Goal: Task Accomplishment & Management: Manage account settings

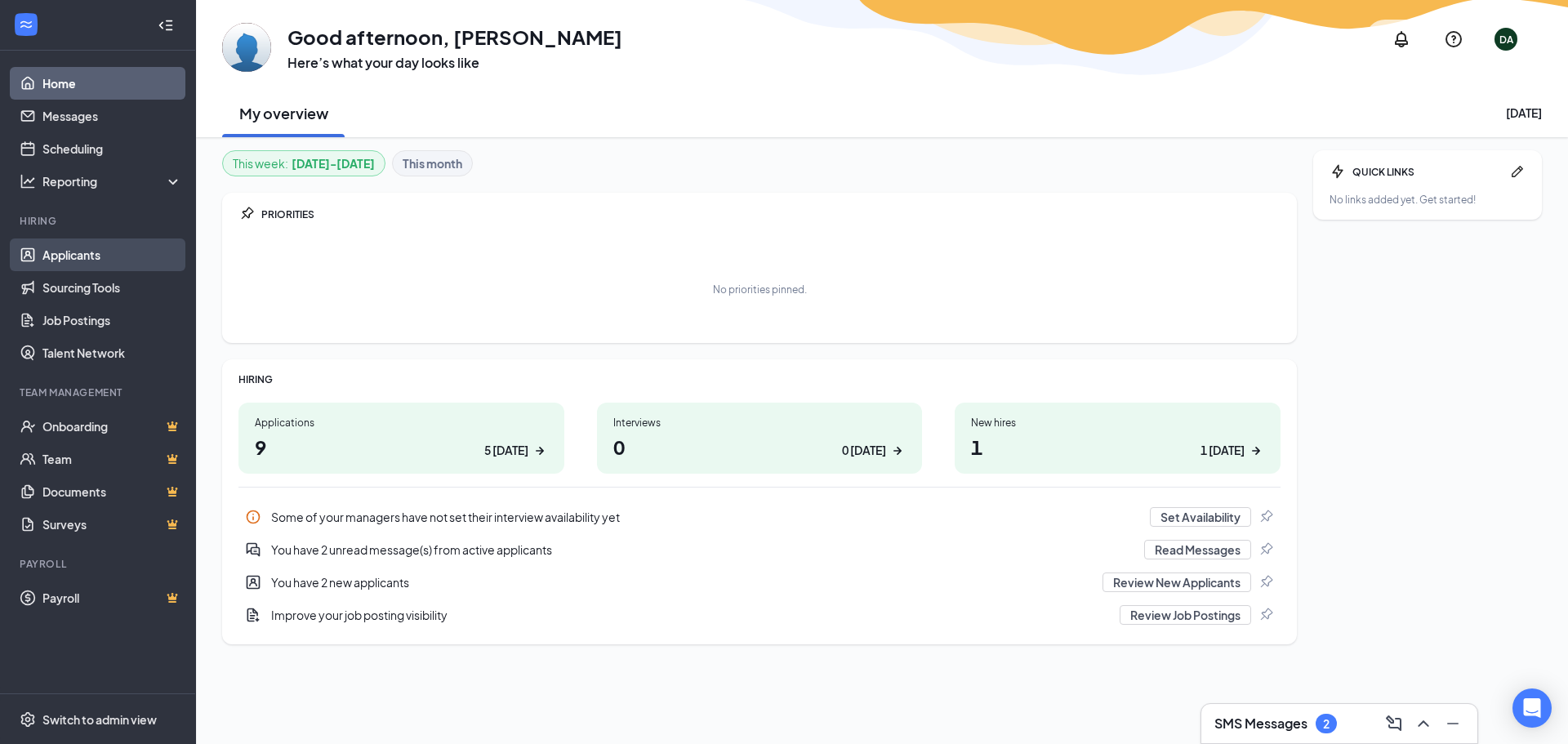
click at [62, 245] on link "Applicants" at bounding box center [113, 255] width 140 height 33
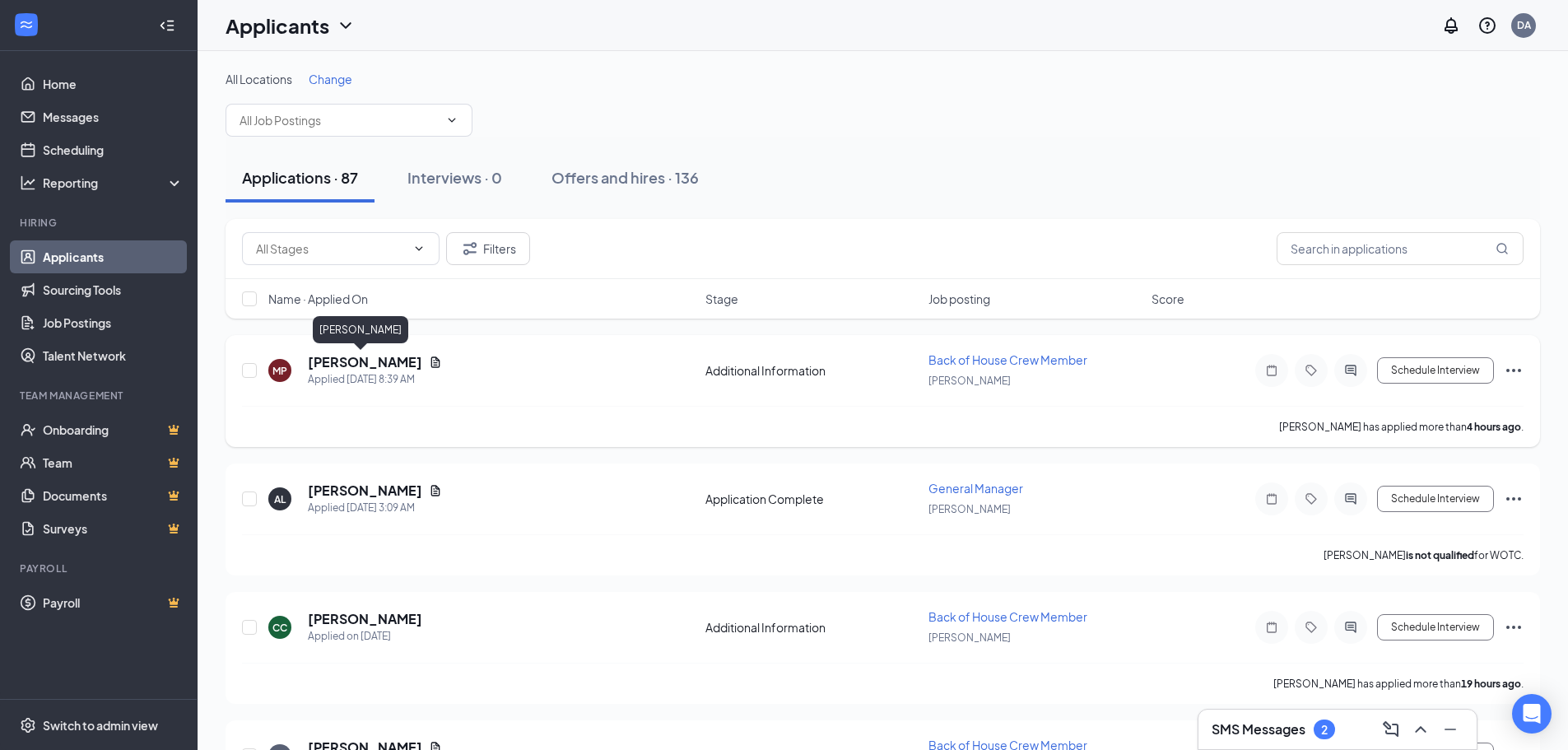
click at [339, 358] on h5 "[PERSON_NAME]" at bounding box center [365, 362] width 114 height 18
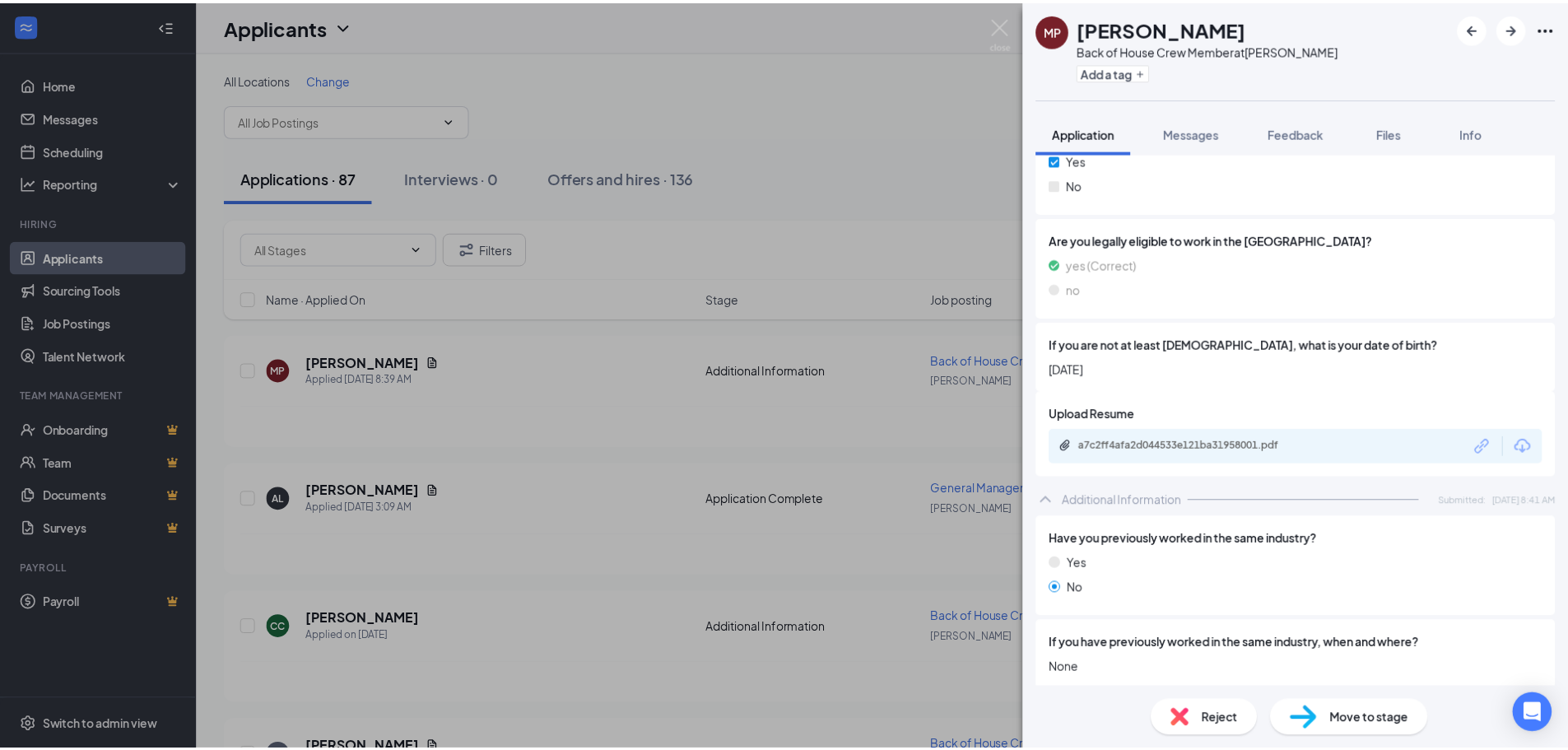
scroll to position [329, 0]
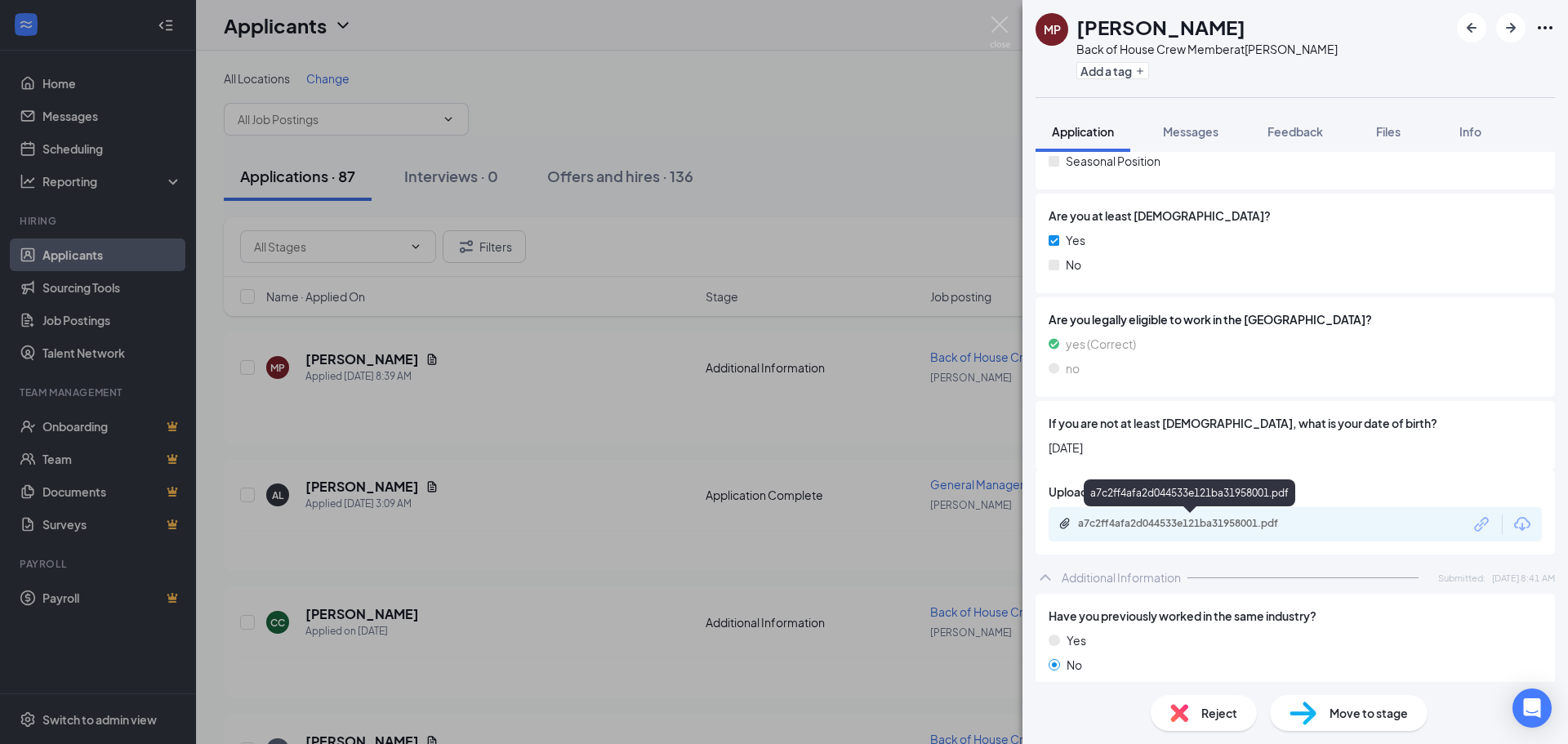
click at [1195, 527] on div "a7c2ff4afa2d044533e121ba31958001.pdf" at bounding box center [1192, 523] width 229 height 13
click at [993, 27] on img at bounding box center [1000, 32] width 21 height 32
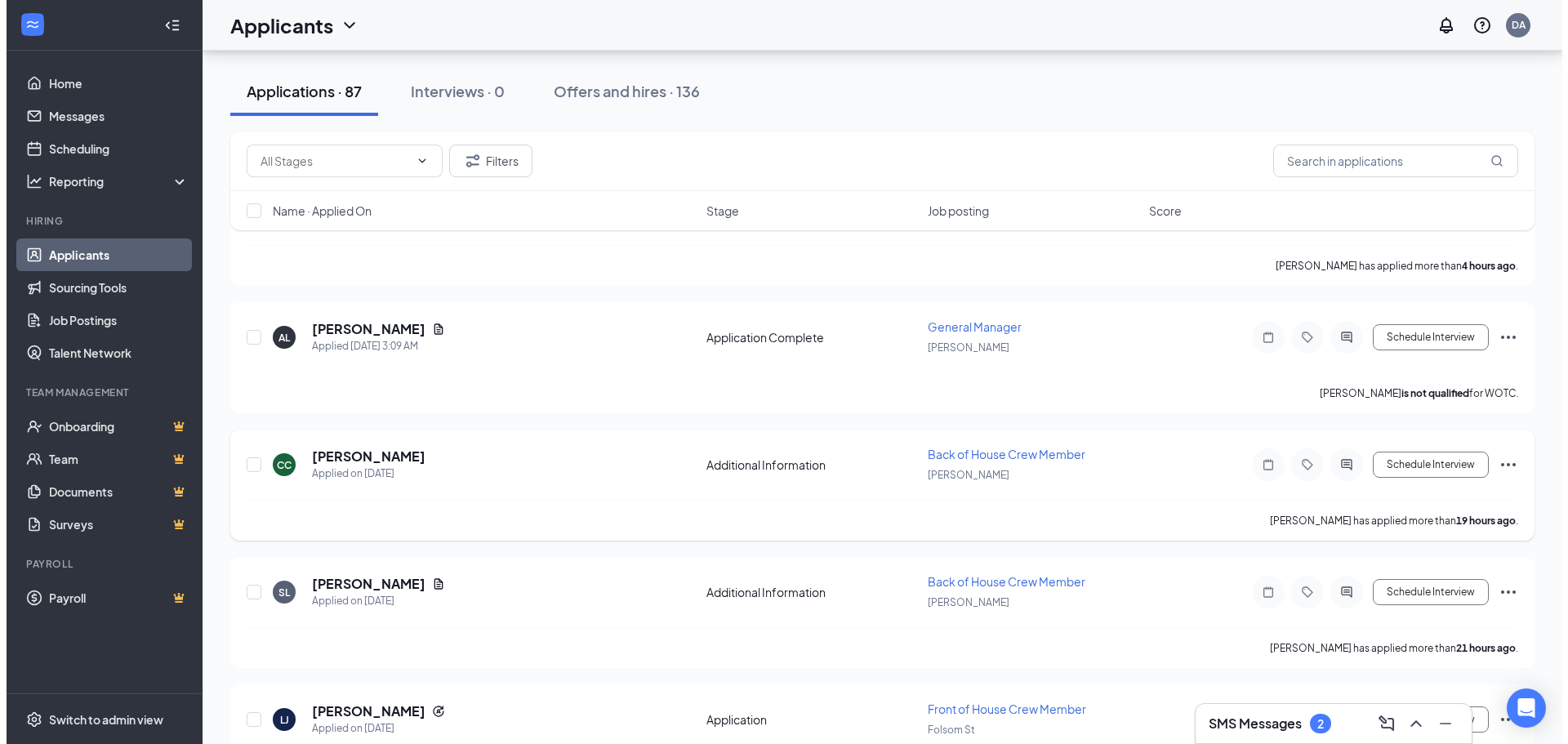
scroll to position [164, 0]
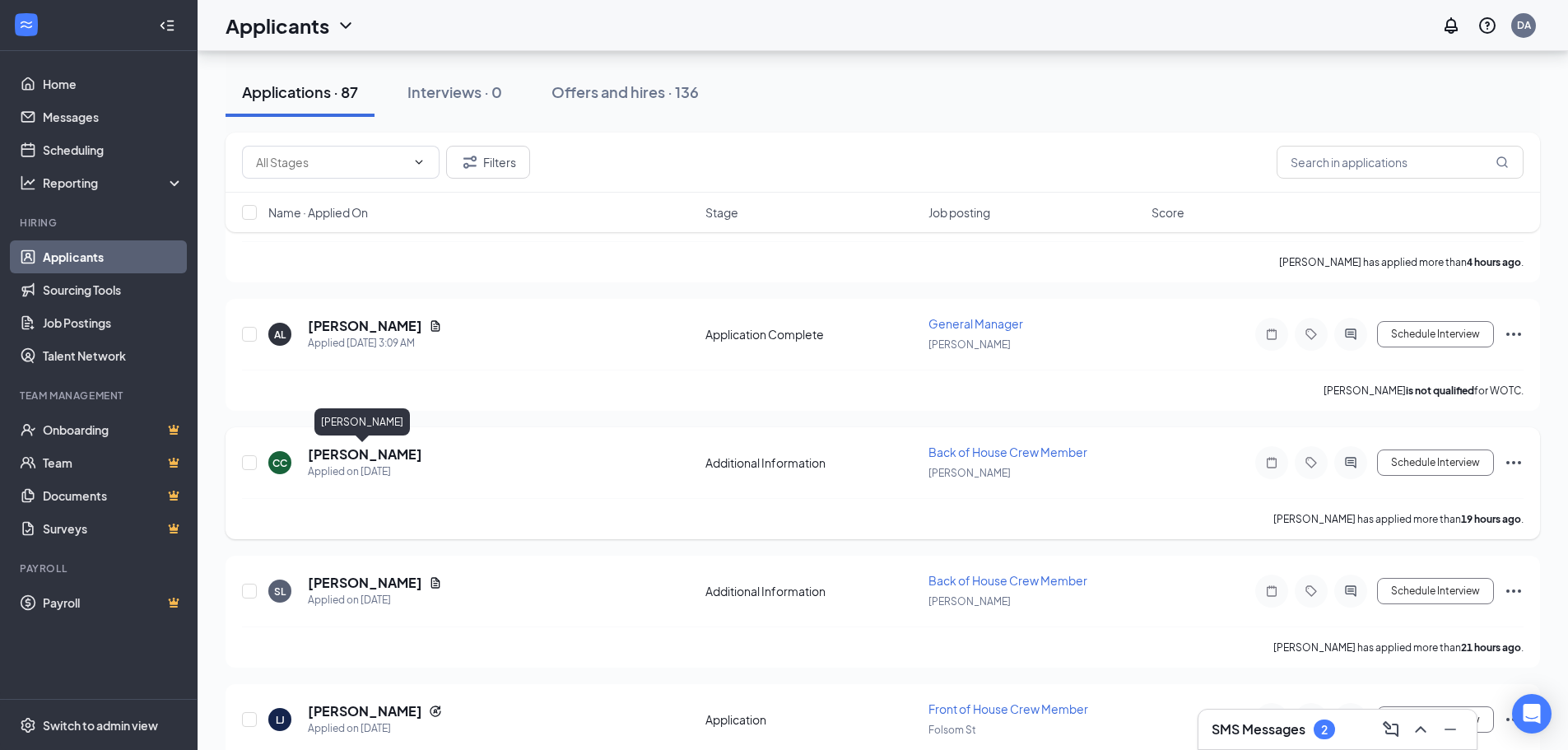
click at [345, 453] on h5 "[PERSON_NAME]" at bounding box center [365, 454] width 114 height 18
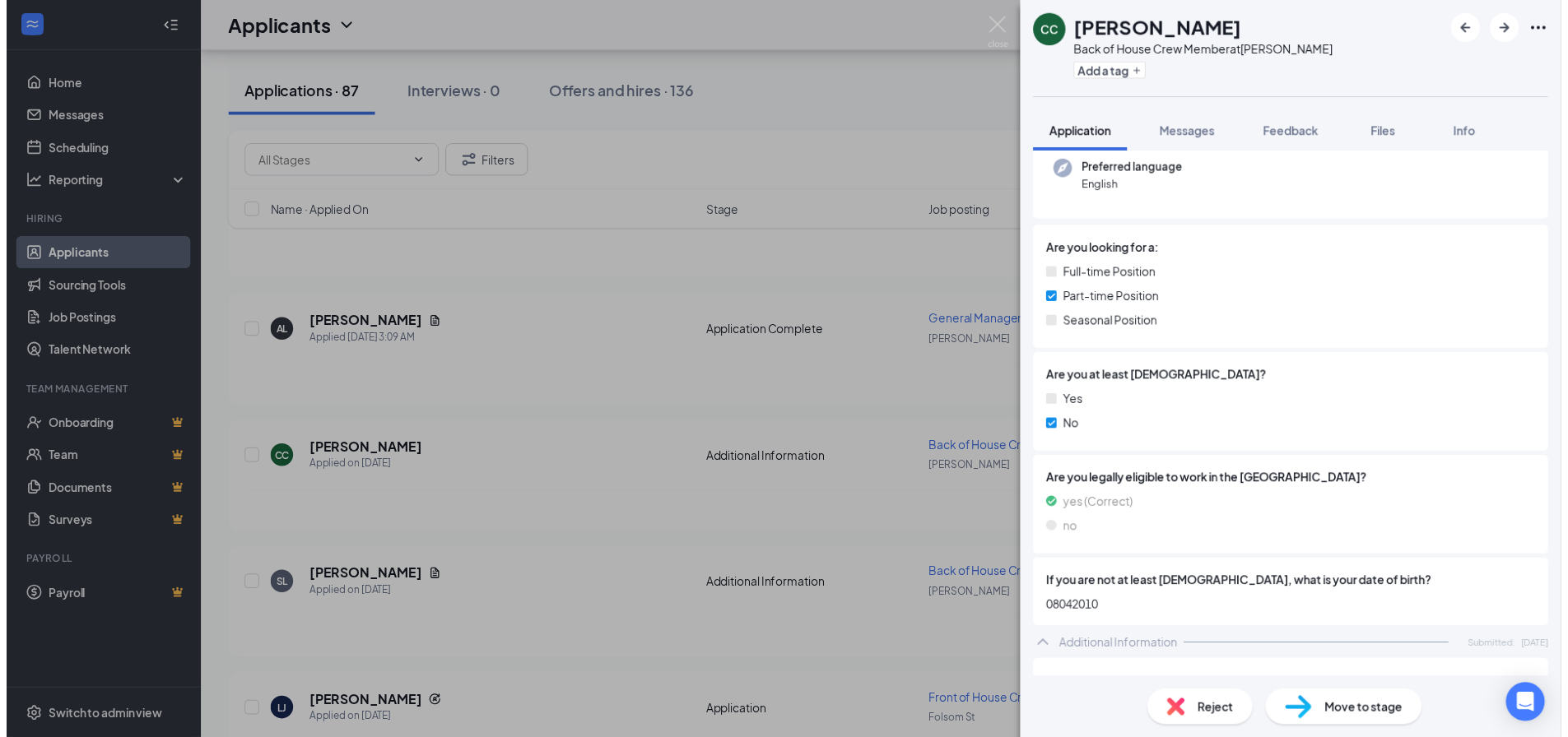
scroll to position [247, 0]
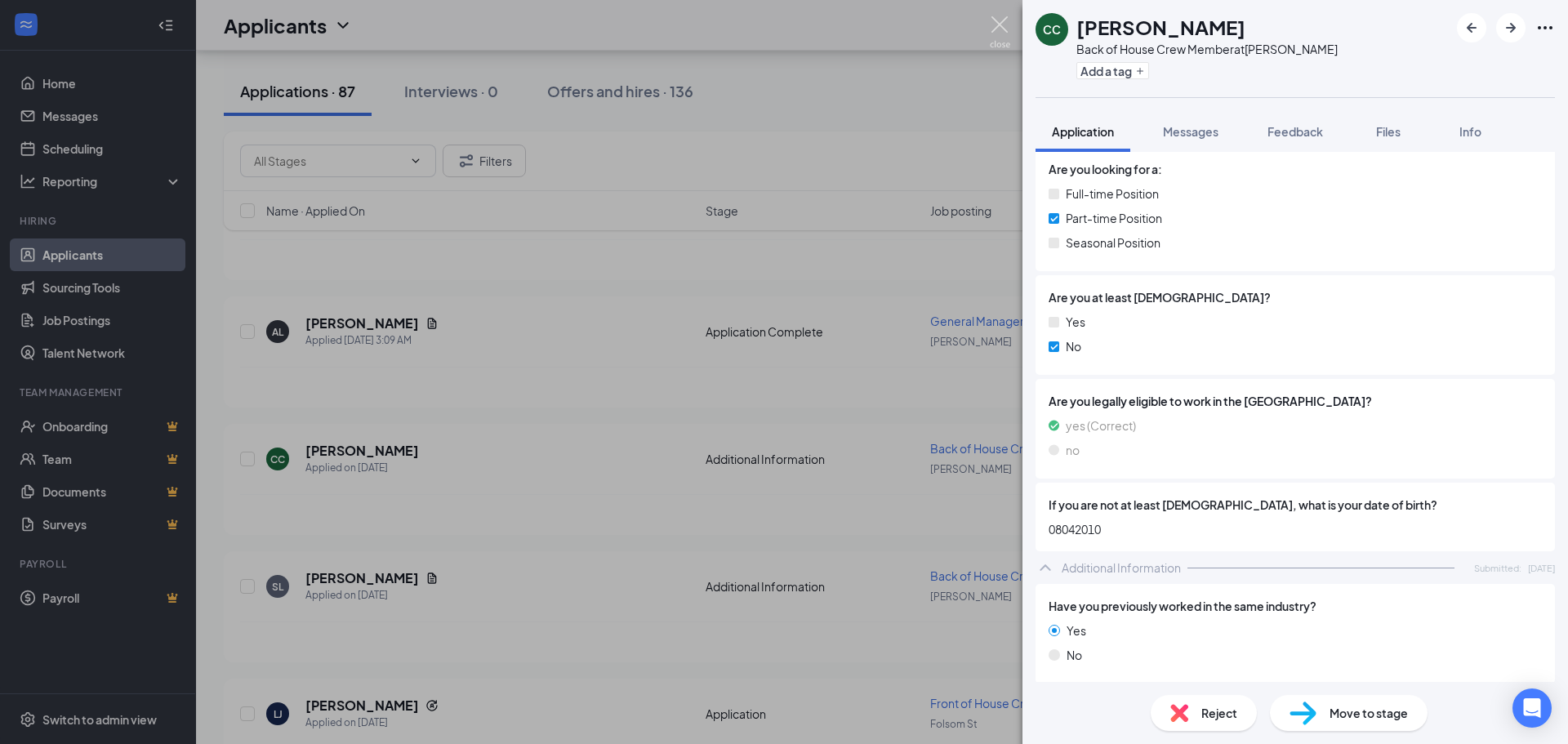
click at [1008, 27] on img at bounding box center [1000, 32] width 21 height 32
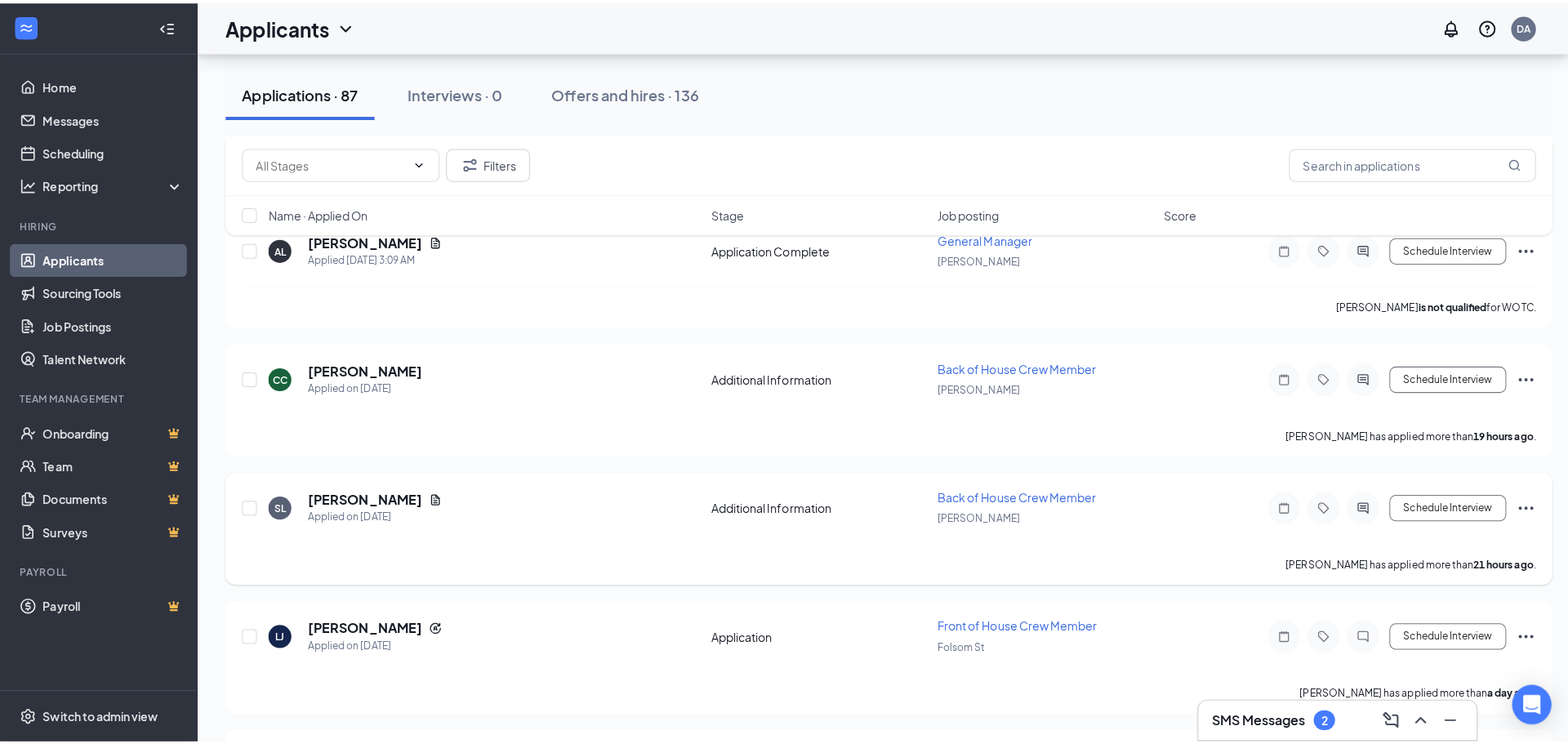
scroll to position [408, 0]
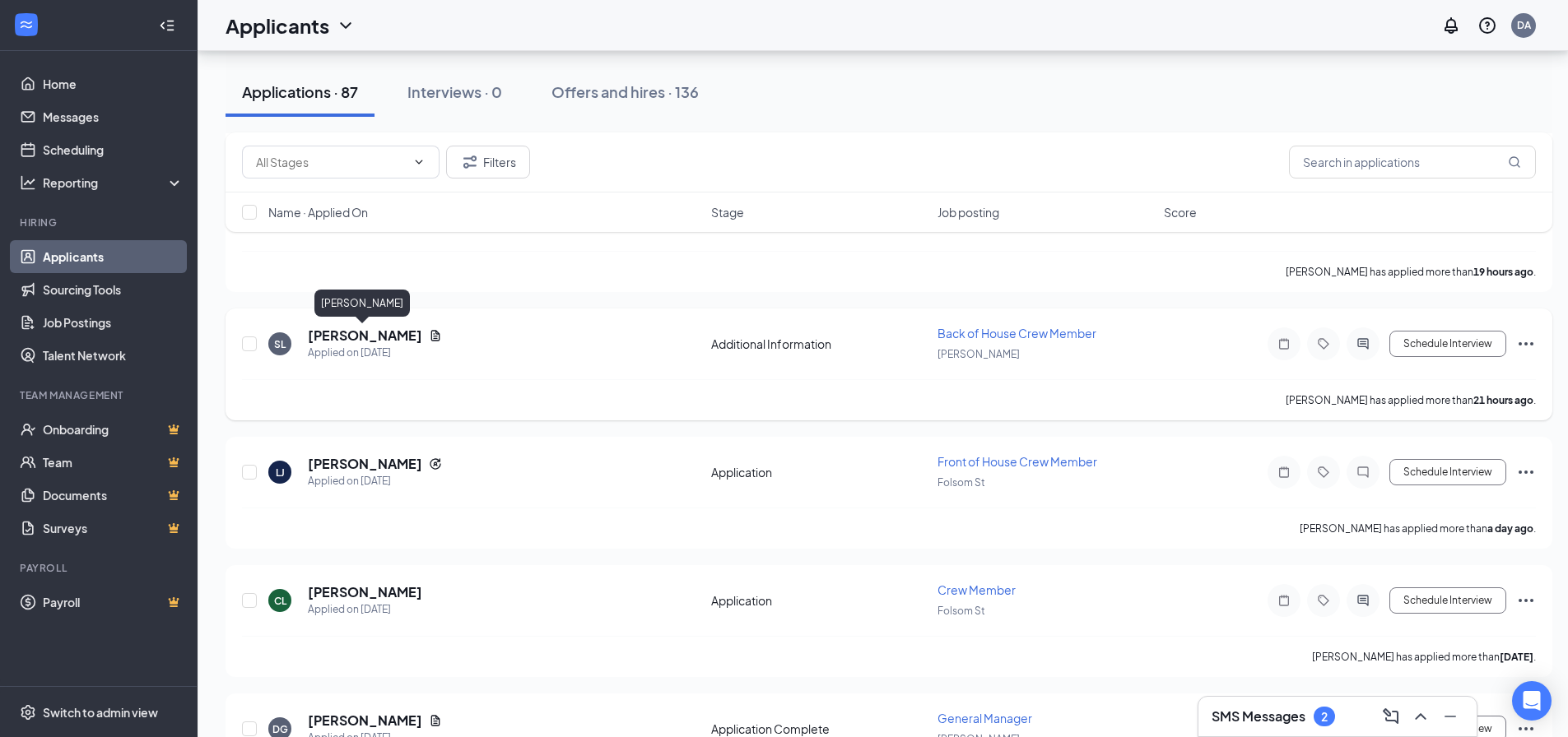
click at [357, 345] on div "[PERSON_NAME] Applied on [DATE]" at bounding box center [375, 344] width 134 height 34
click at [353, 334] on h5 "[PERSON_NAME]" at bounding box center [365, 336] width 114 height 18
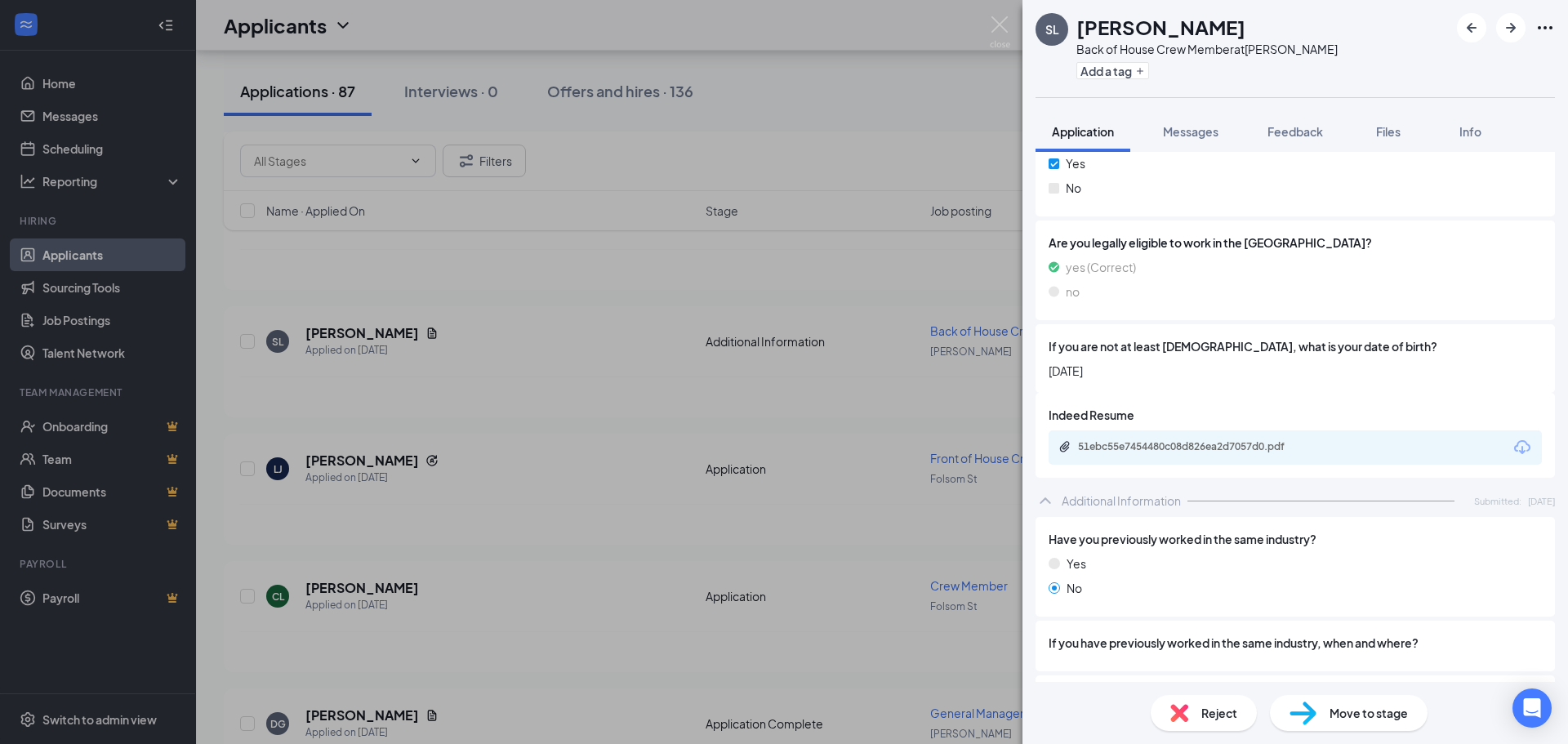
scroll to position [408, 0]
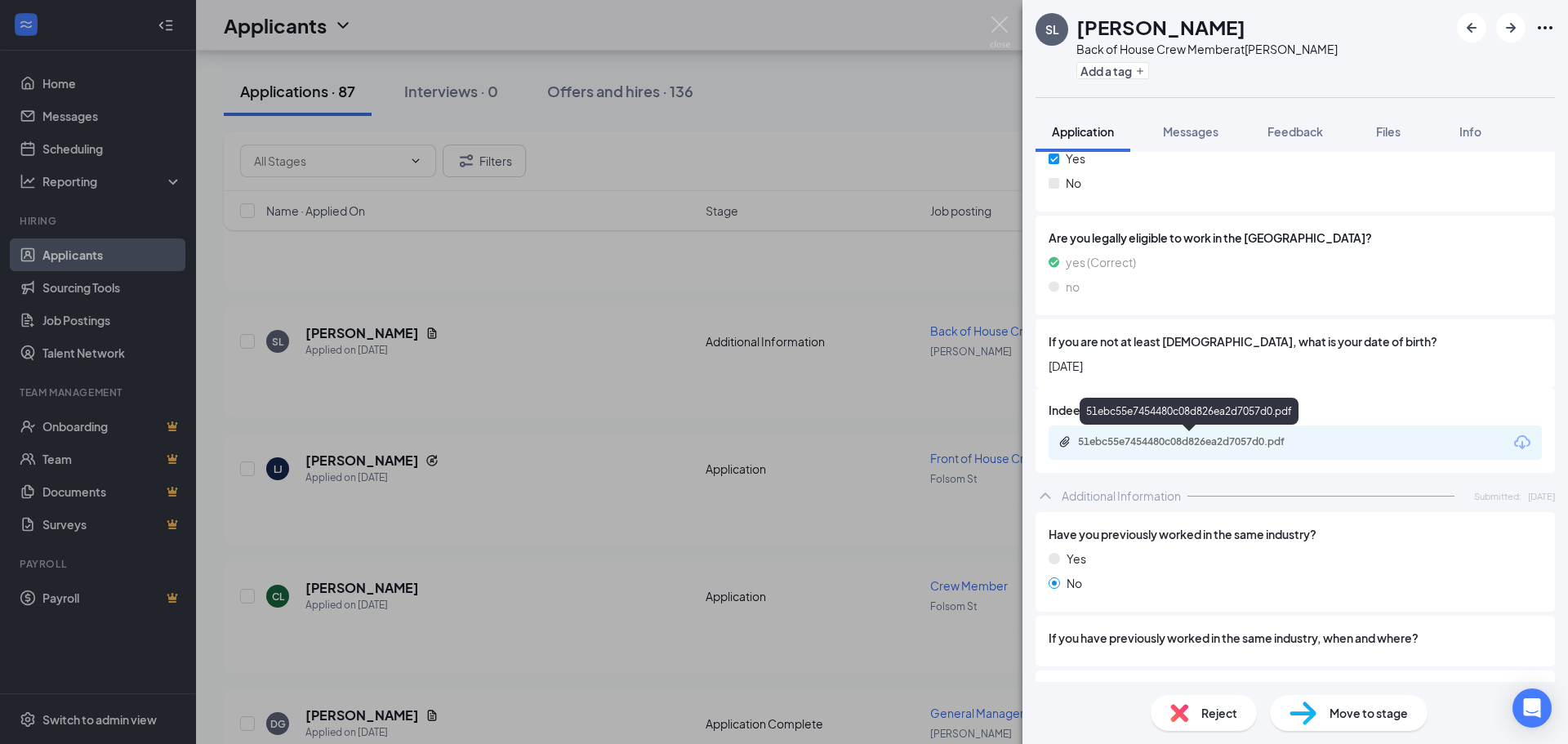
click at [1126, 446] on div "51ebc55e7454480c08d826ea2d7057d0.pdf" at bounding box center [1192, 442] width 229 height 13
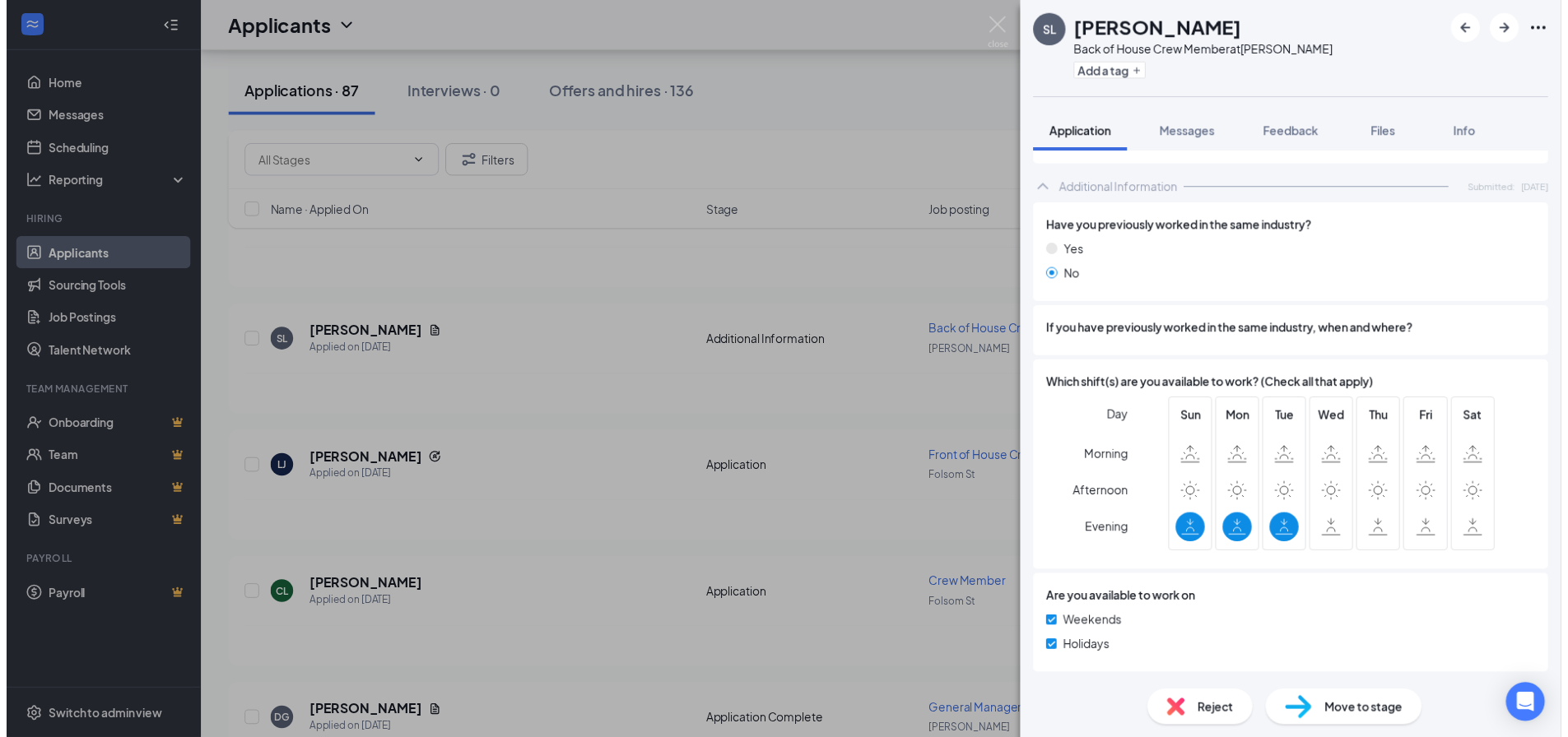
scroll to position [716, 0]
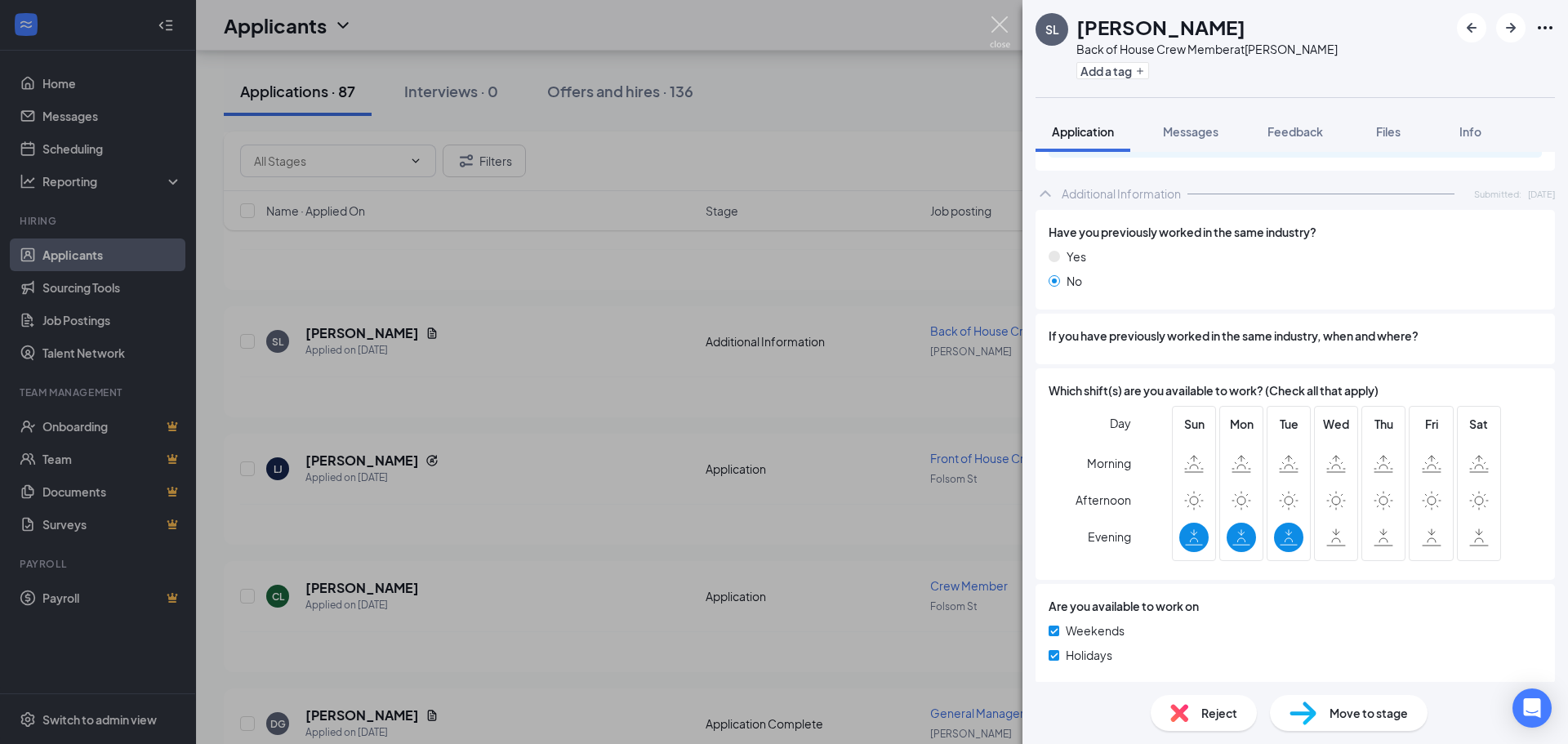
click at [1003, 19] on img at bounding box center [1000, 32] width 21 height 32
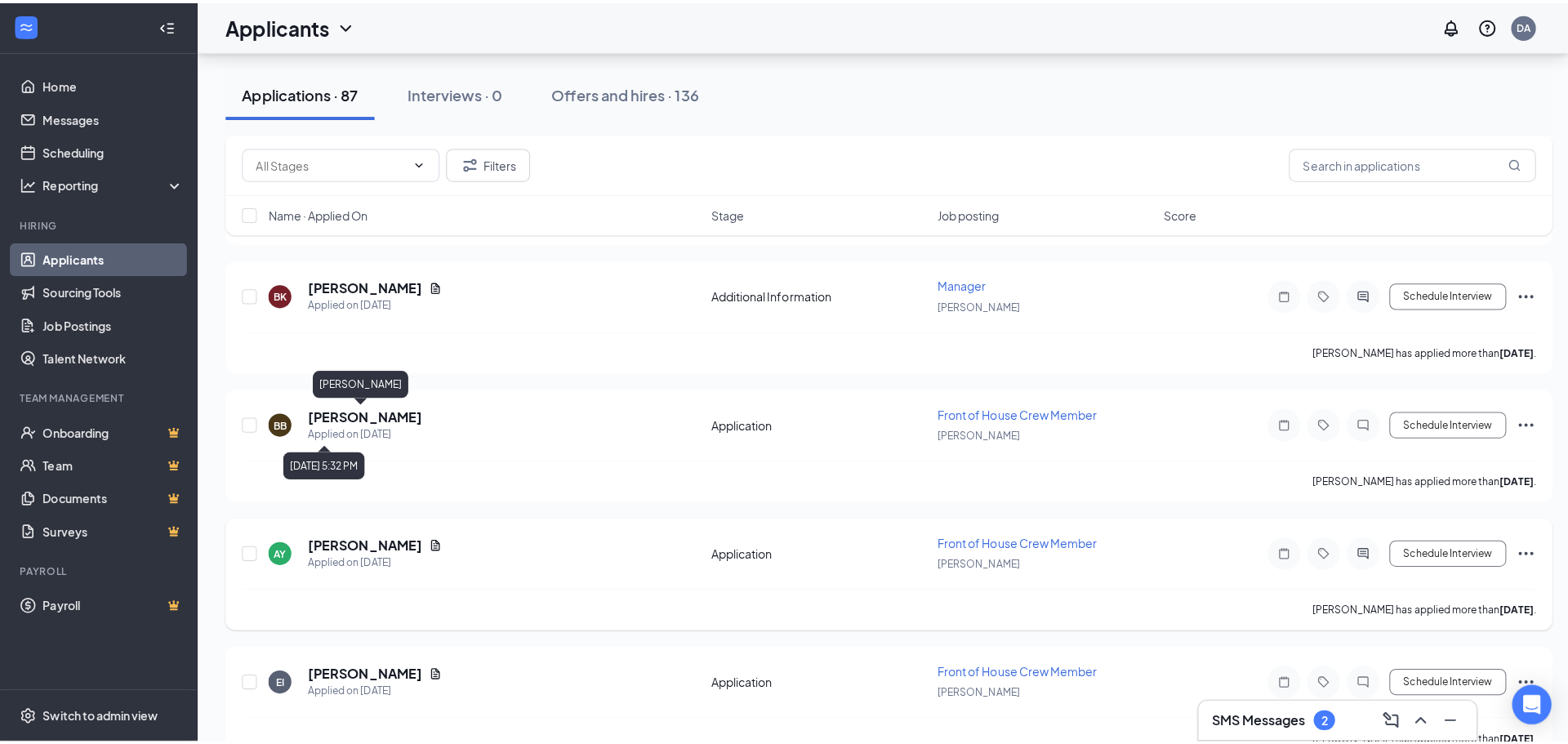
scroll to position [1143, 0]
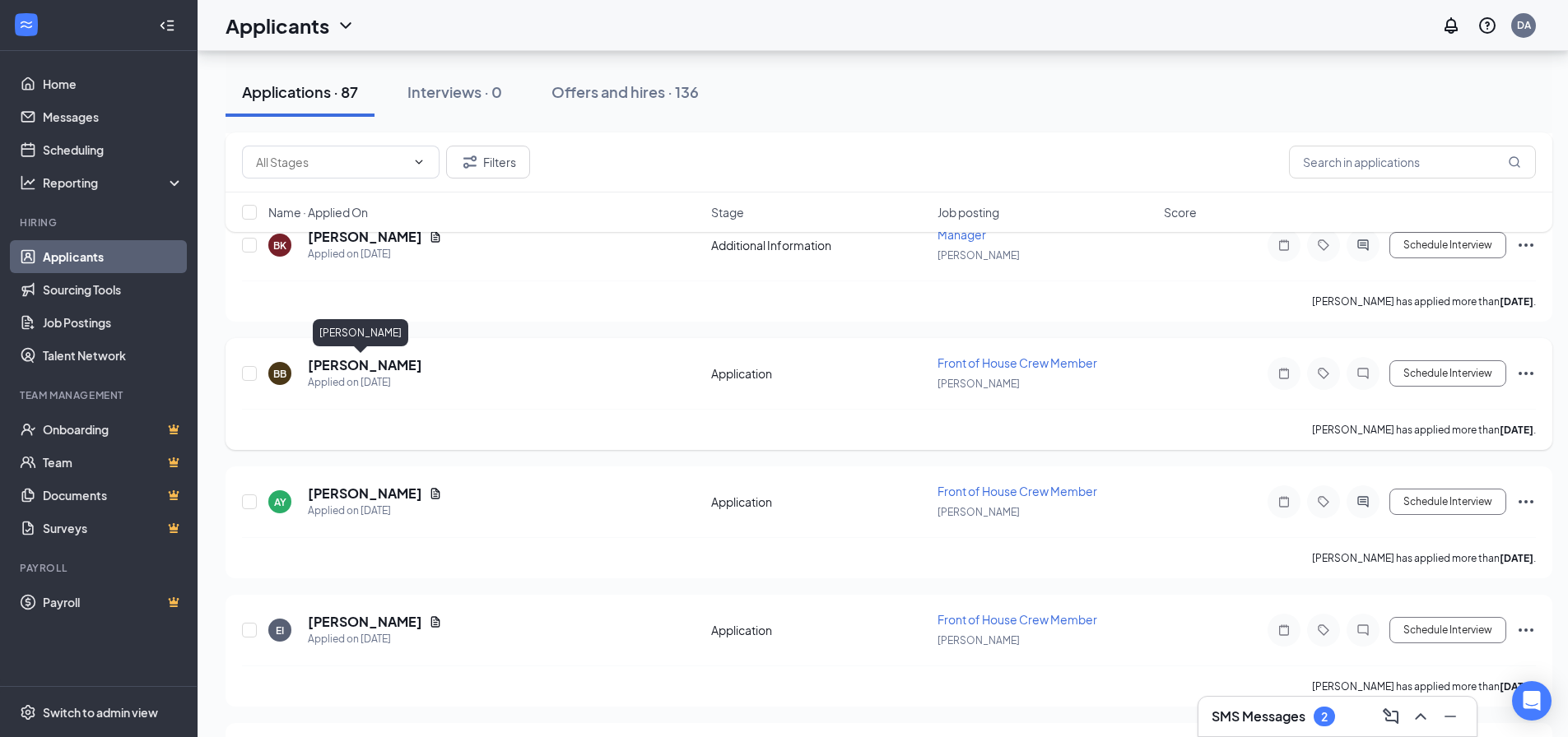
click at [363, 369] on h5 "[PERSON_NAME]" at bounding box center [365, 365] width 114 height 18
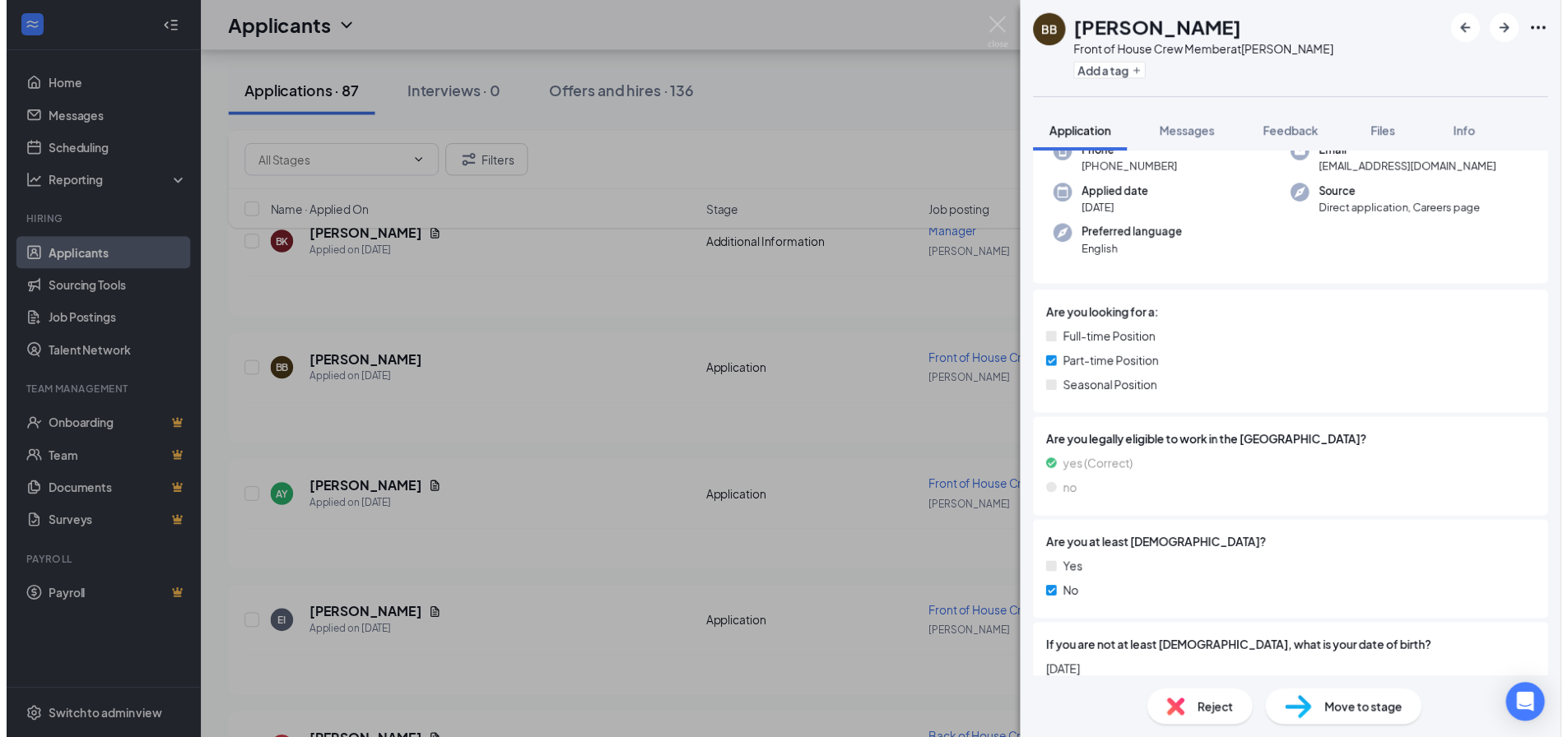
scroll to position [115, 0]
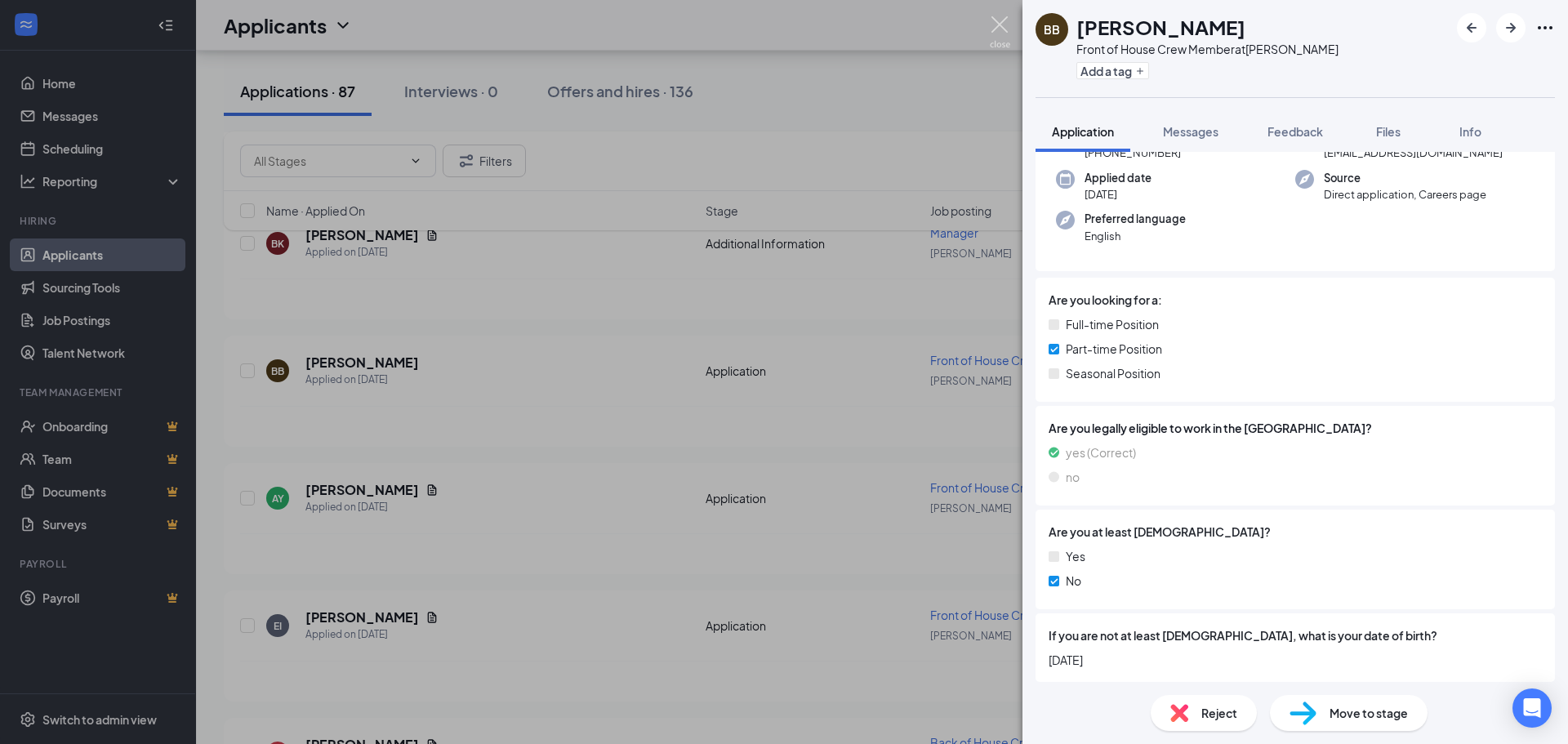
click at [995, 28] on img at bounding box center [1000, 32] width 21 height 32
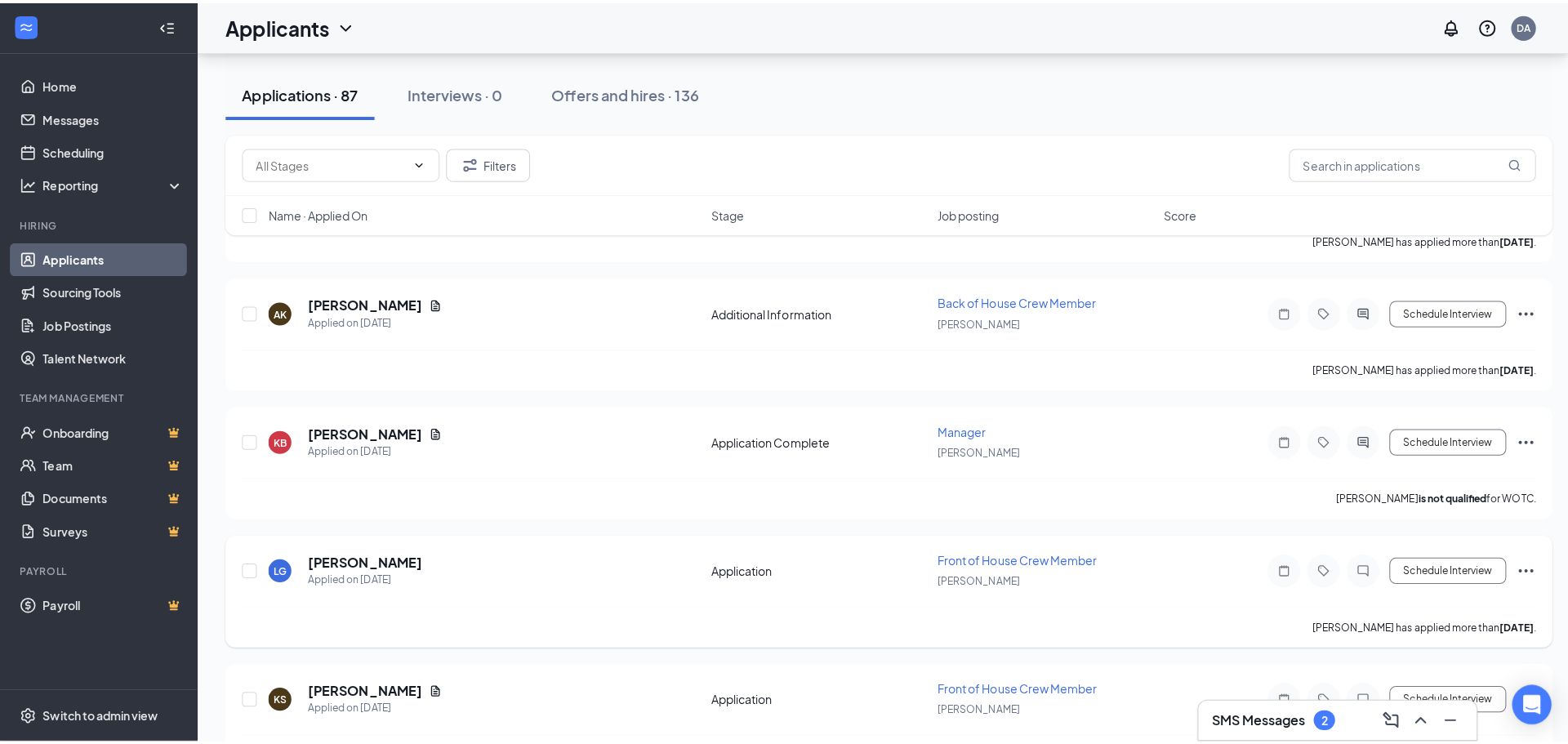
scroll to position [1797, 0]
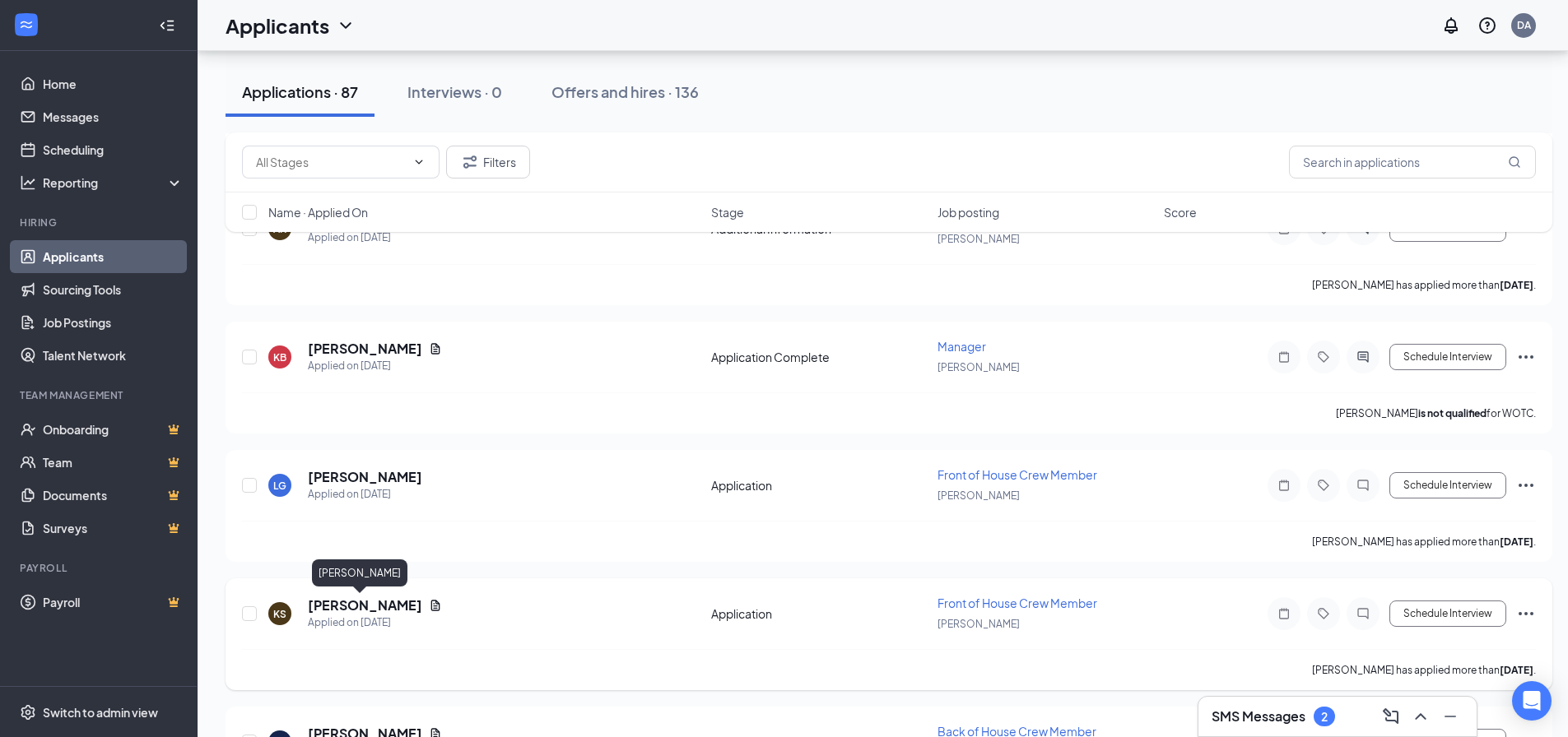
click at [345, 607] on h5 "[PERSON_NAME]" at bounding box center [365, 605] width 114 height 18
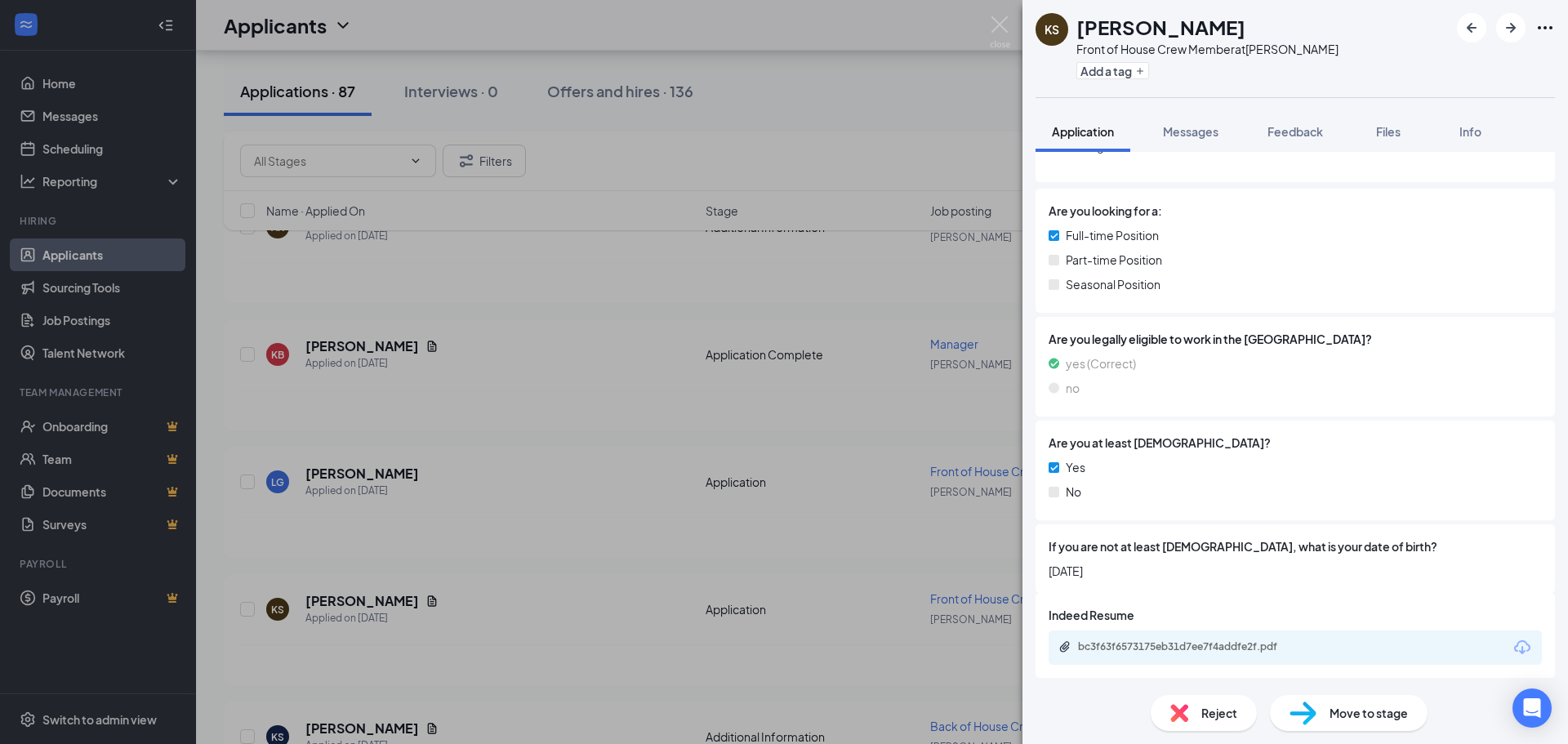
scroll to position [252, 0]
click at [1146, 640] on div "bc3f63f6573175eb31d7ee7f4addfe2f.pdf" at bounding box center [1192, 645] width 229 height 13
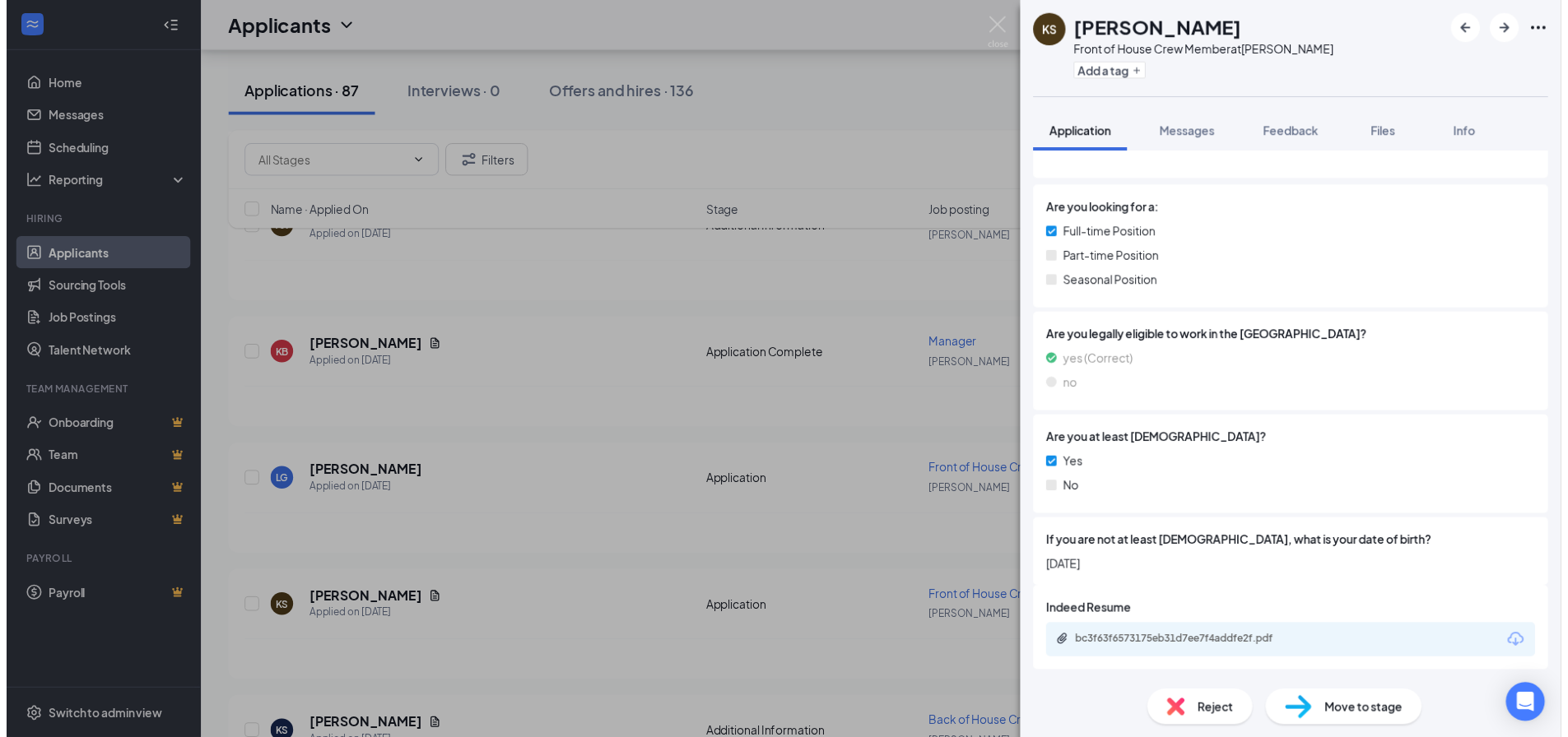
scroll to position [248, 0]
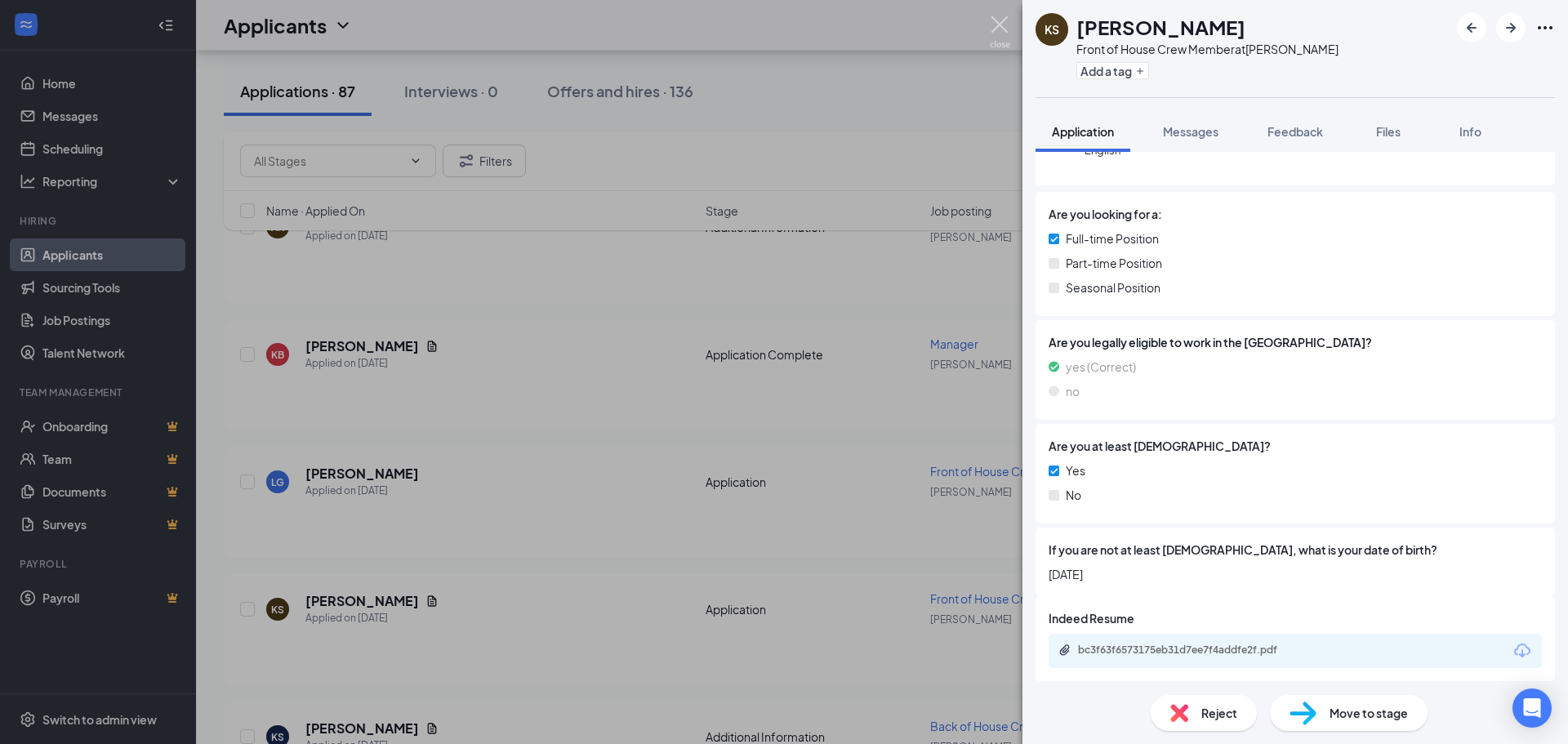
click at [997, 27] on img at bounding box center [1000, 32] width 21 height 32
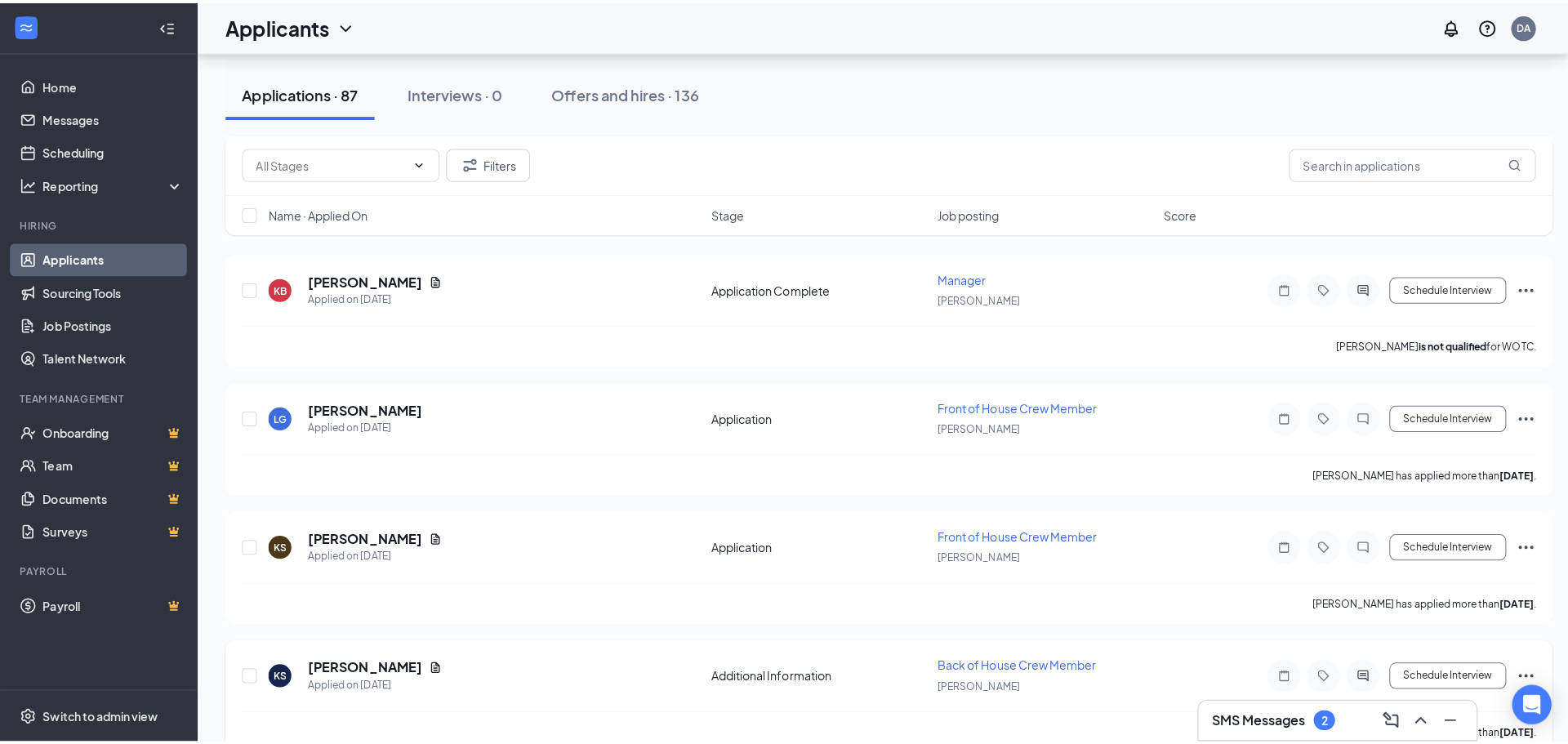
scroll to position [1960, 0]
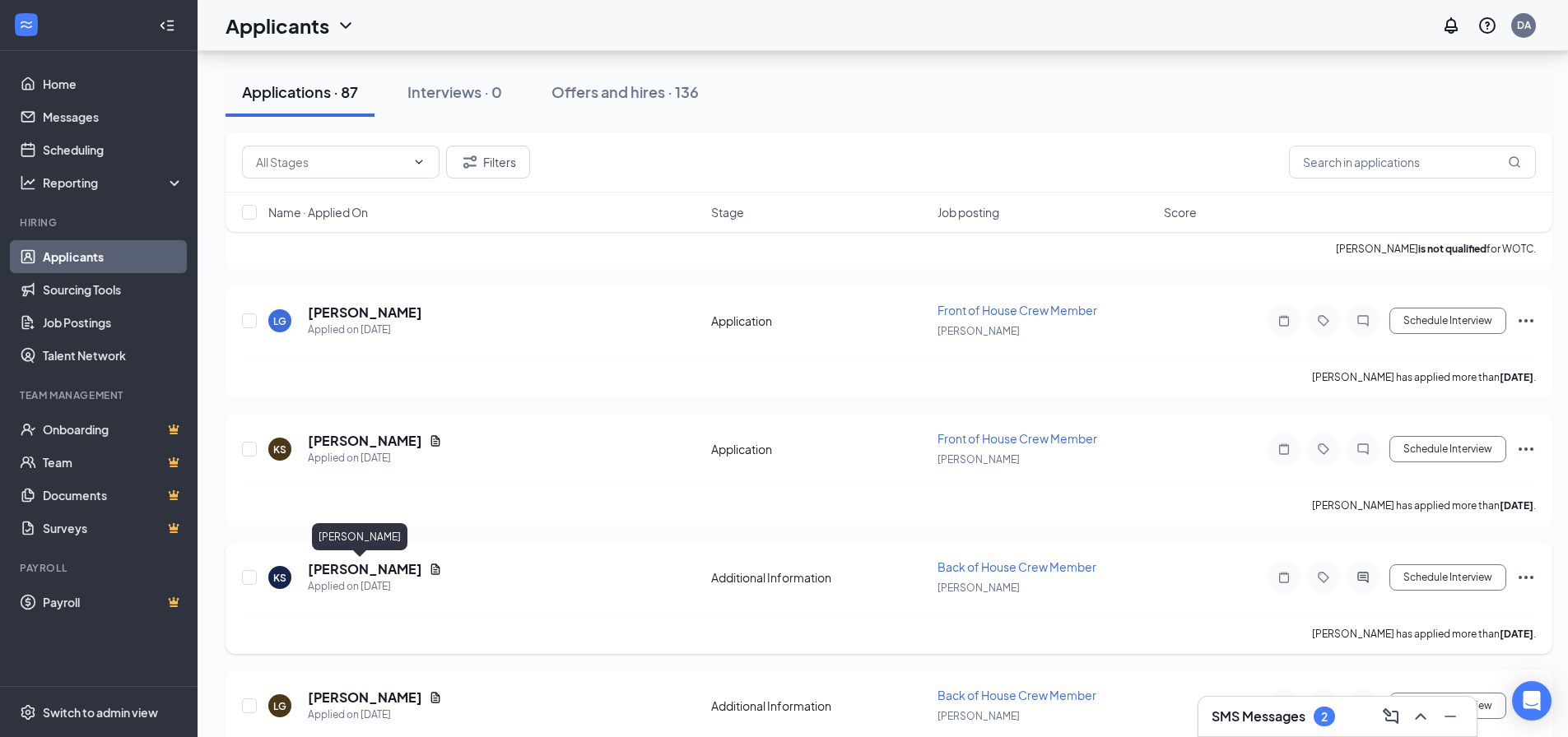
click at [330, 571] on h5 "[PERSON_NAME]" at bounding box center [365, 569] width 114 height 18
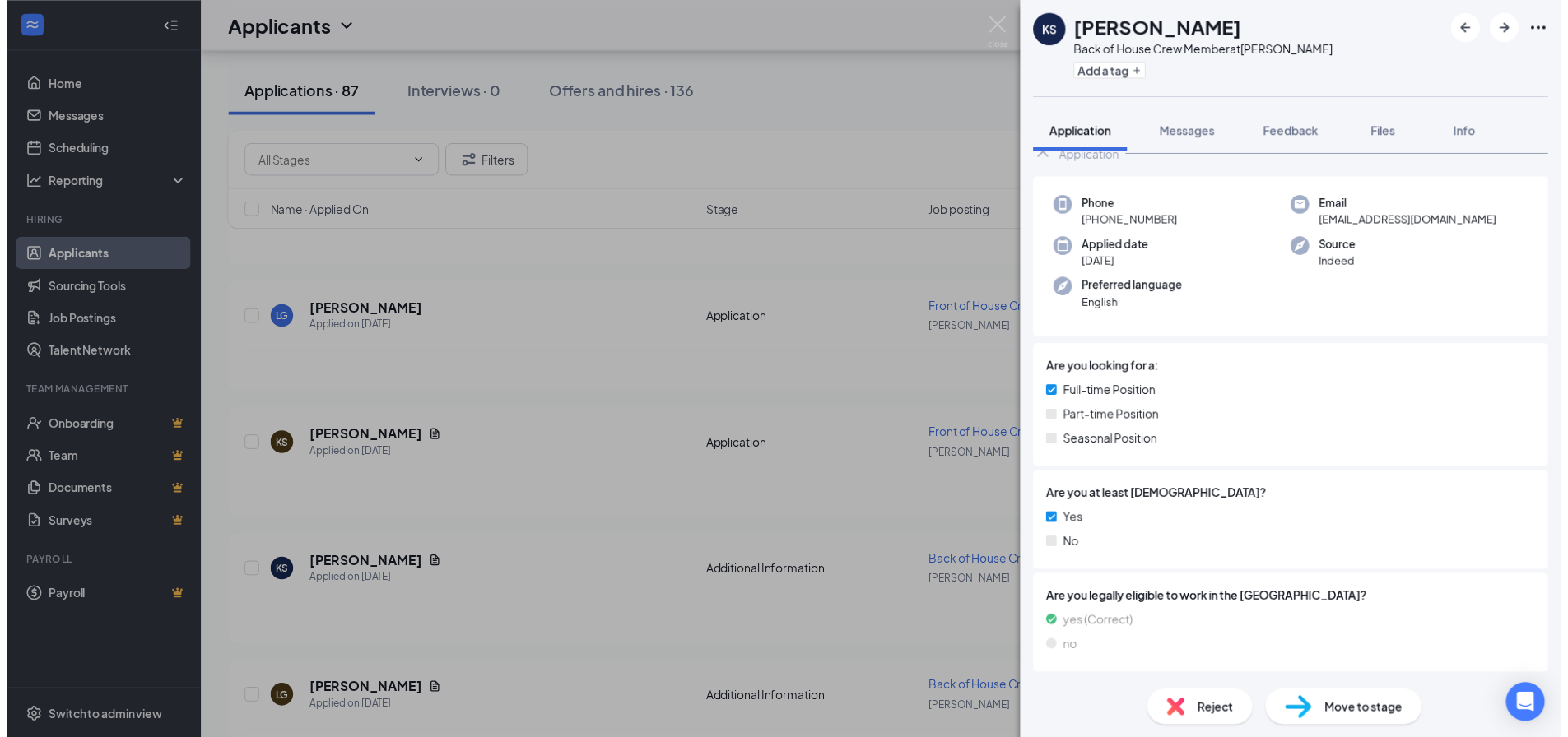
scroll to position [39, 0]
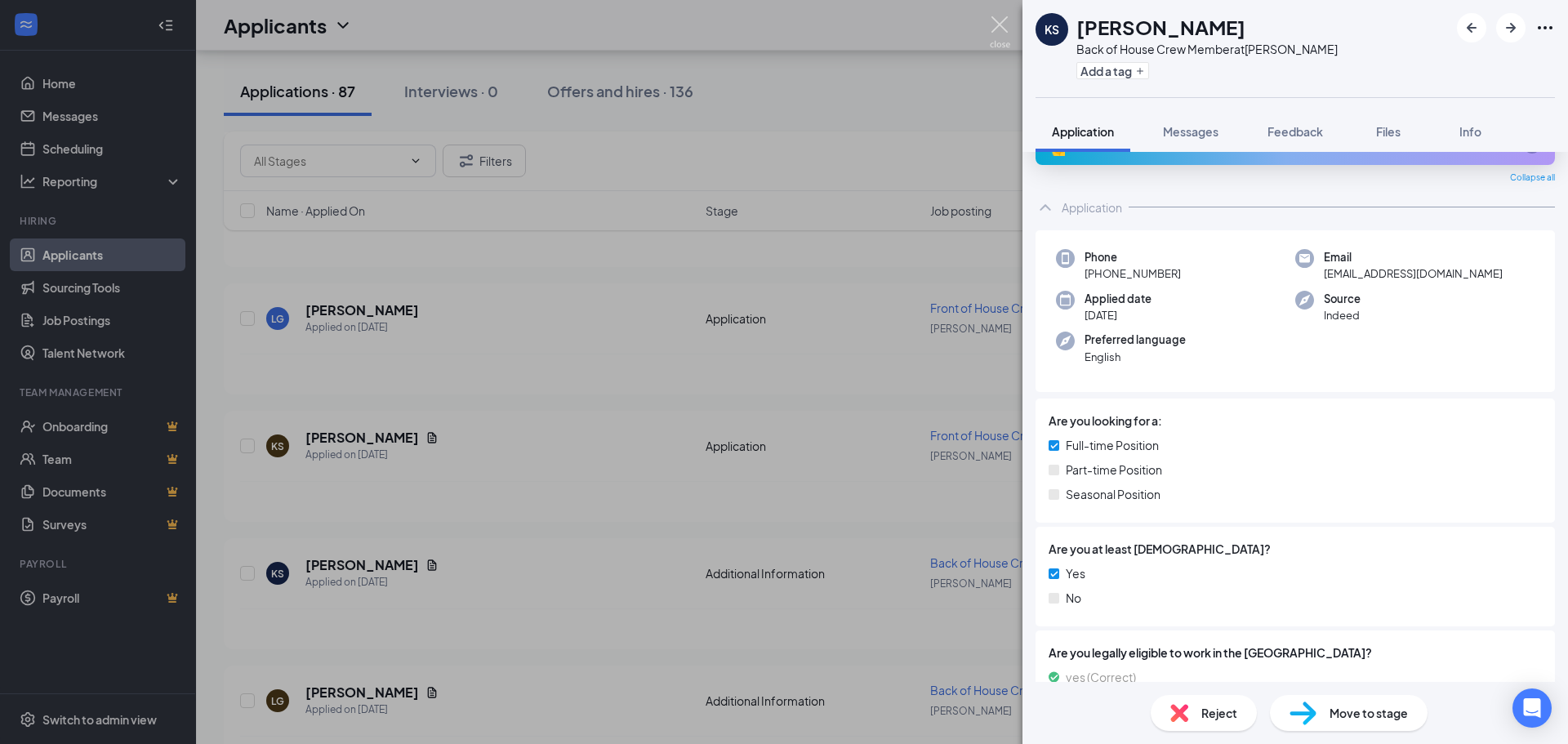
click at [996, 31] on img at bounding box center [1000, 32] width 21 height 32
